Goal: Find specific page/section: Find specific page/section

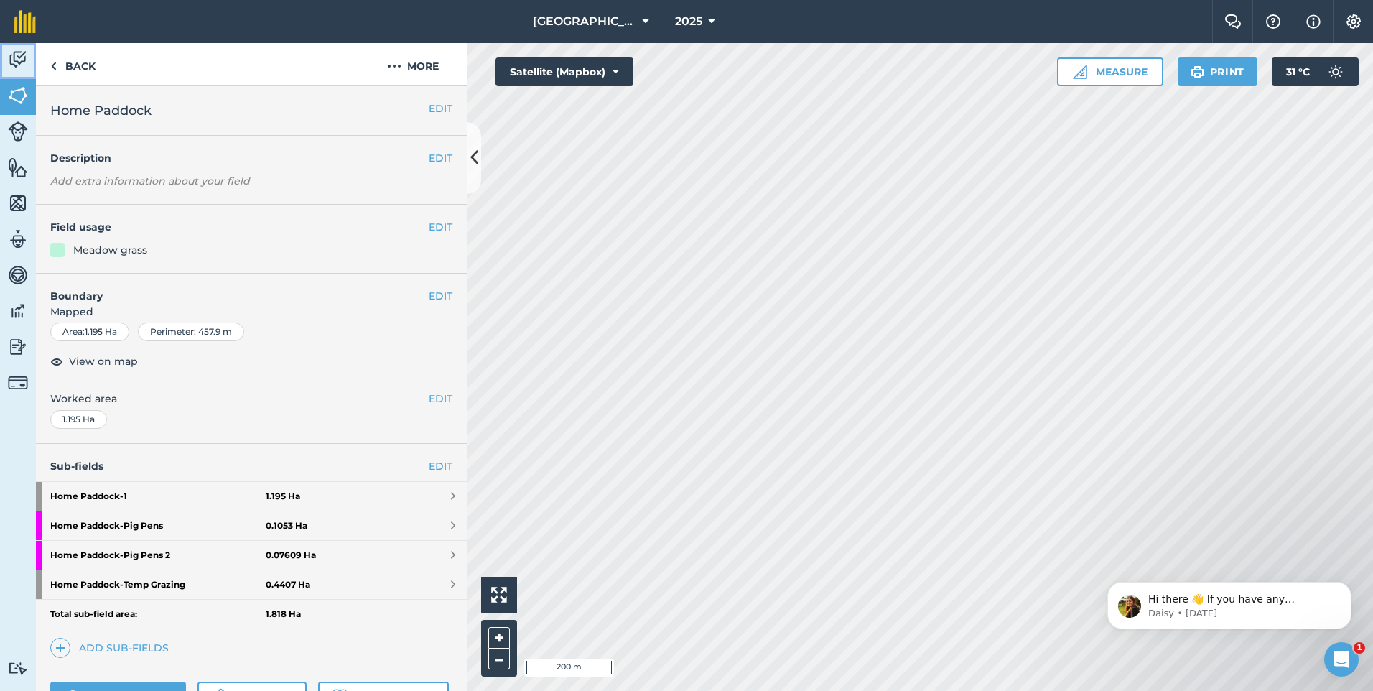
click at [19, 60] on img at bounding box center [18, 60] width 20 height 22
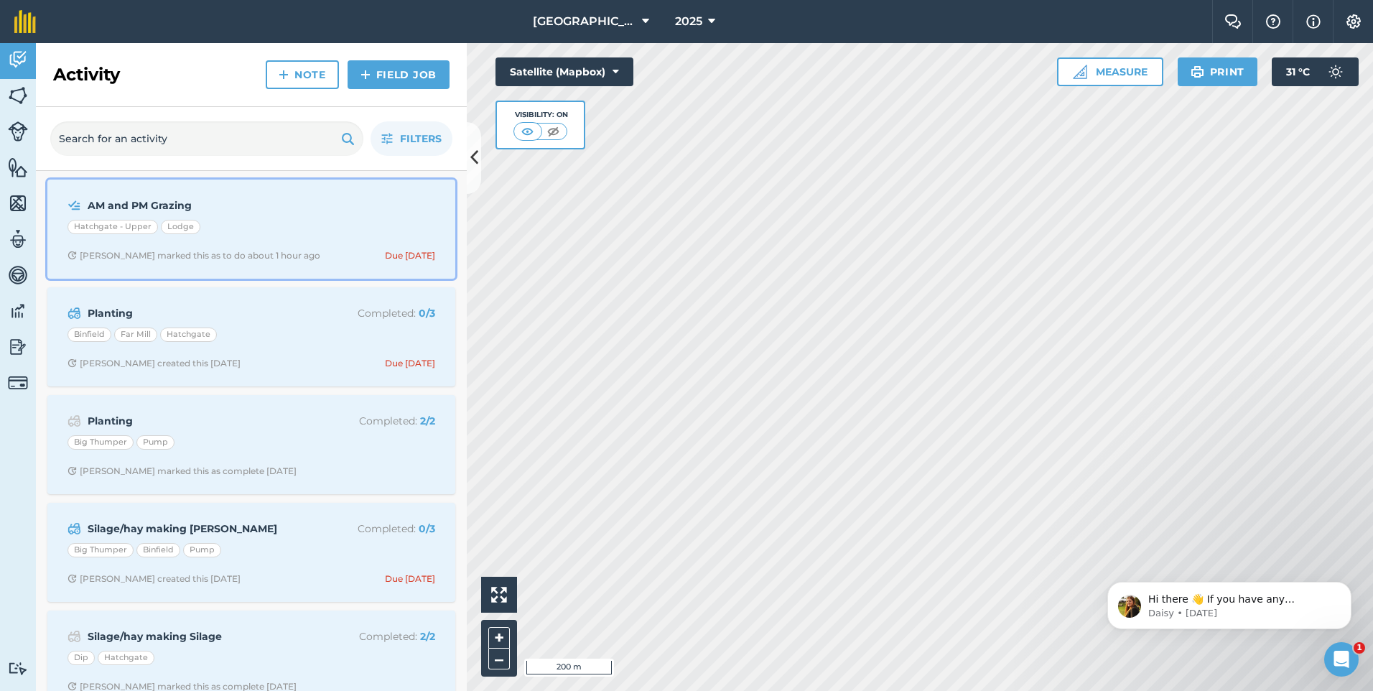
click at [226, 218] on div "AM and PM Grazing Hatchgate - [GEOGRAPHIC_DATA][PERSON_NAME] T marked this as t…" at bounding box center [251, 229] width 391 height 82
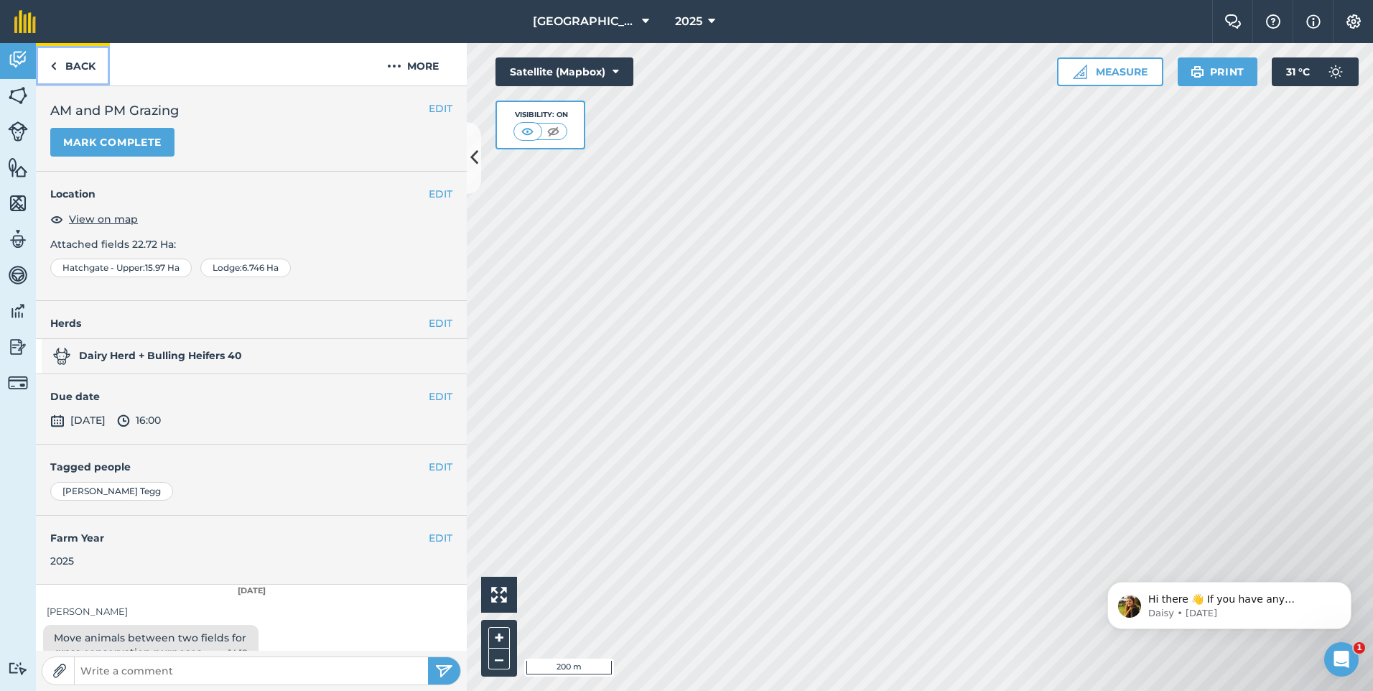
click at [84, 65] on link "Back" at bounding box center [73, 64] width 74 height 42
